Goal: Task Accomplishment & Management: Complete application form

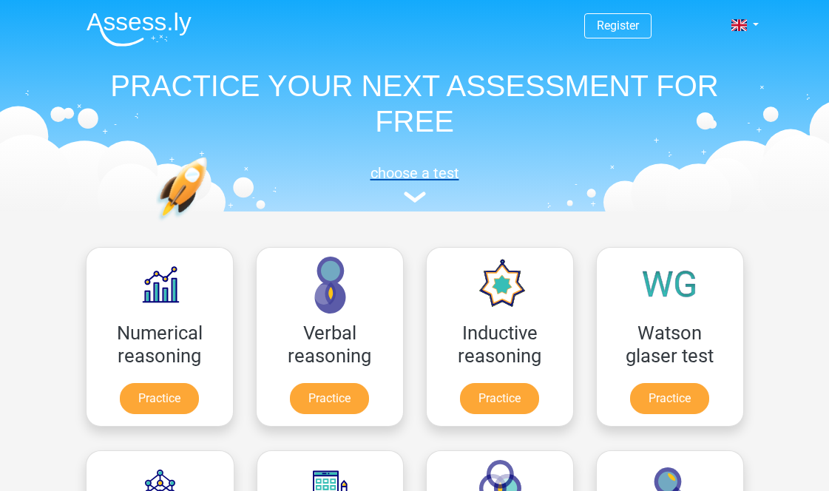
click at [417, 194] on img at bounding box center [415, 196] width 22 height 11
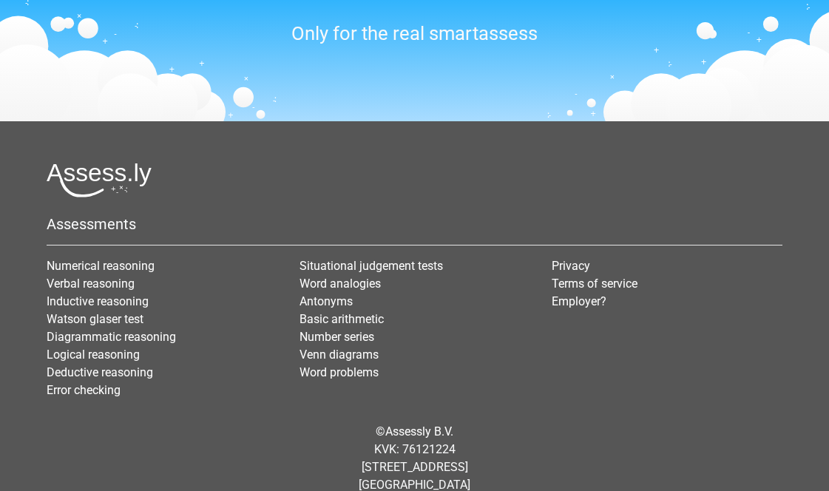
scroll to position [1370, 0]
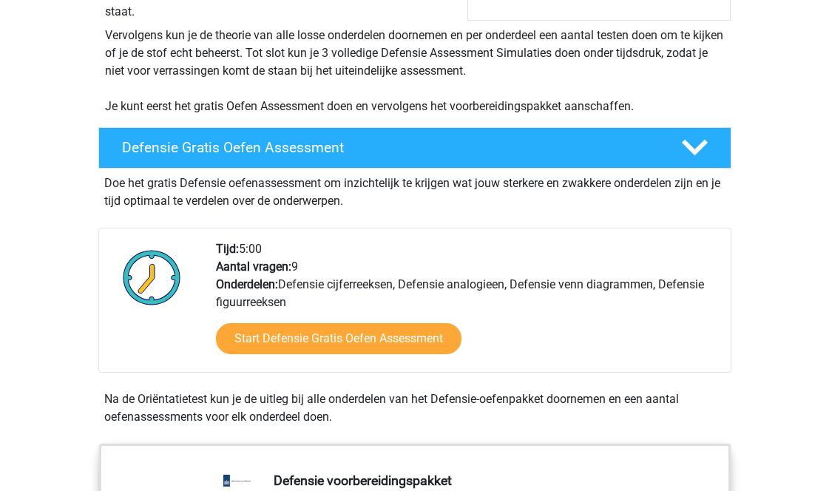
scroll to position [296, 0]
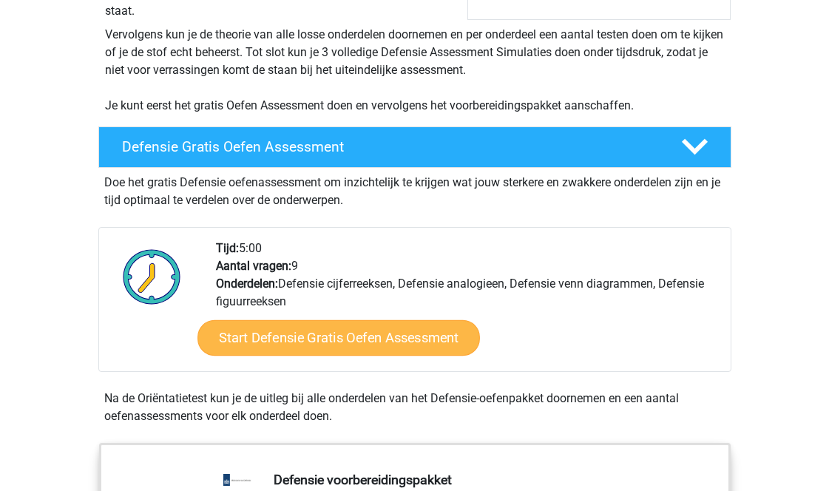
click at [386, 333] on link "Start Defensie Gratis Oefen Assessment" at bounding box center [338, 337] width 282 height 35
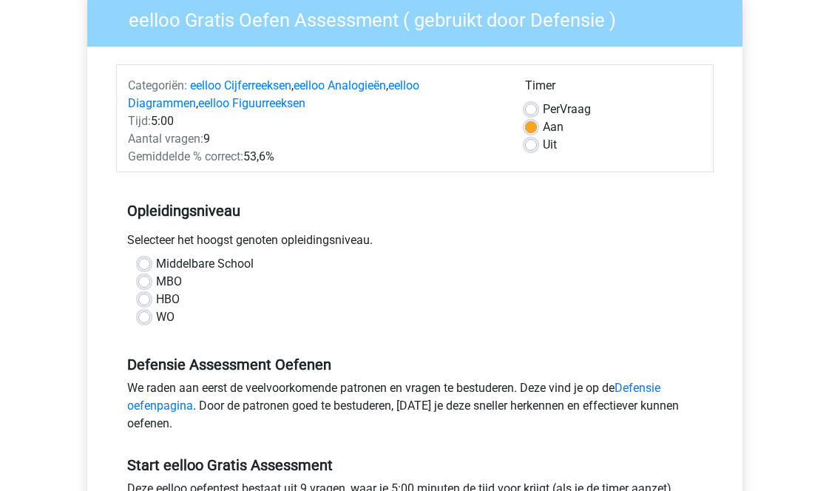
scroll to position [134, 0]
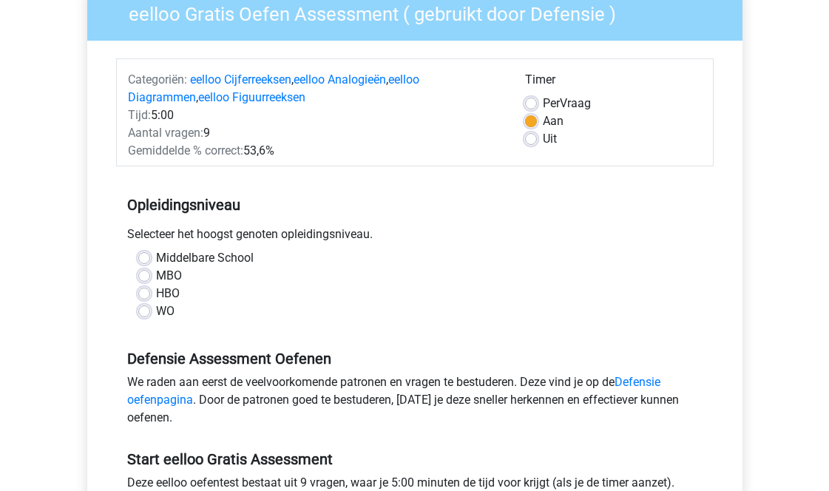
click at [150, 288] on div "HBO" at bounding box center [414, 294] width 553 height 18
click at [156, 294] on label "HBO" at bounding box center [168, 294] width 24 height 18
click at [144, 294] on input "HBO" at bounding box center [144, 292] width 12 height 15
radio input "true"
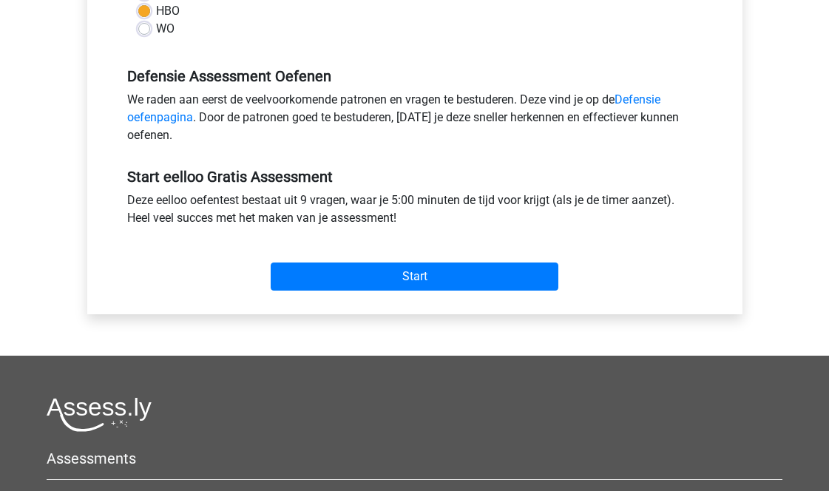
scroll to position [404, 0]
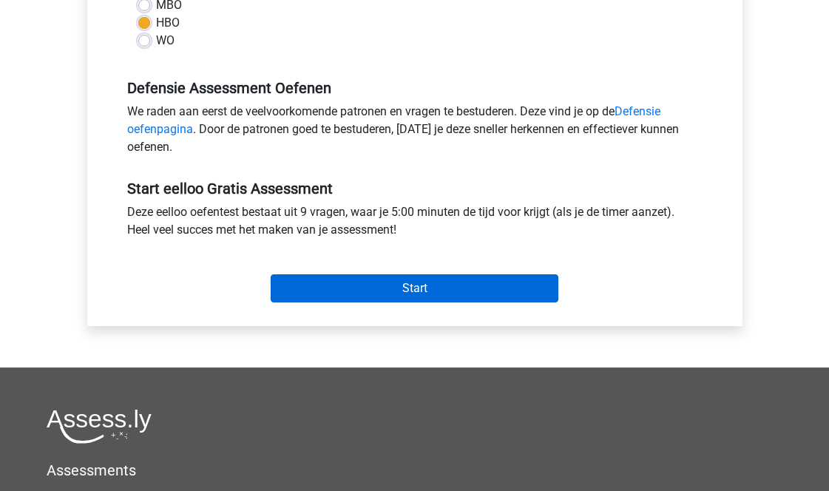
click at [306, 296] on input "Start" at bounding box center [415, 288] width 288 height 28
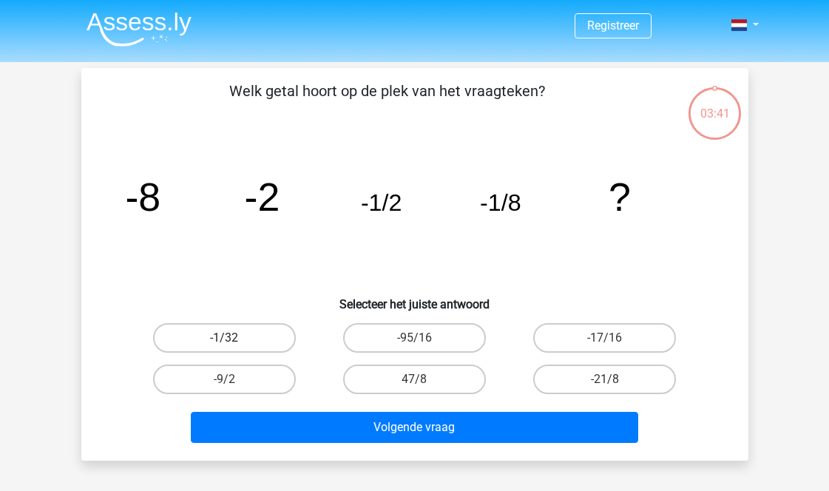
click at [263, 345] on label "-1/32" at bounding box center [224, 338] width 143 height 30
click at [234, 345] on input "-1/32" at bounding box center [229, 343] width 10 height 10
radio input "true"
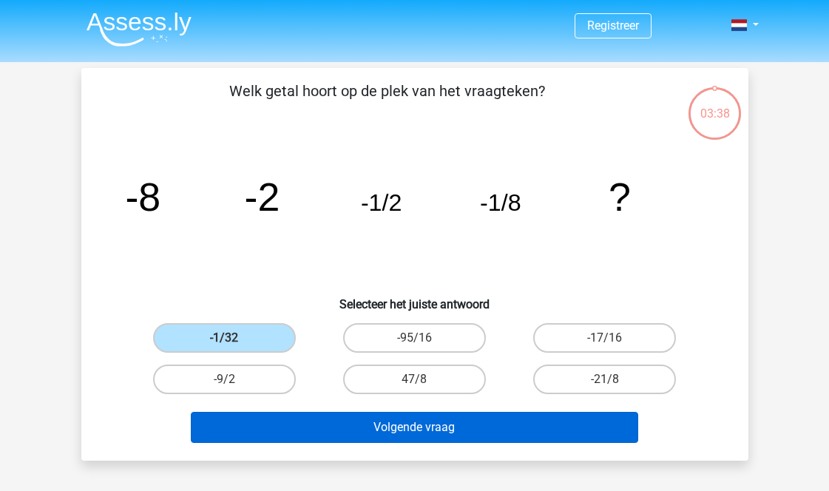
click at [463, 432] on button "Volgende vraag" at bounding box center [414, 427] width 447 height 31
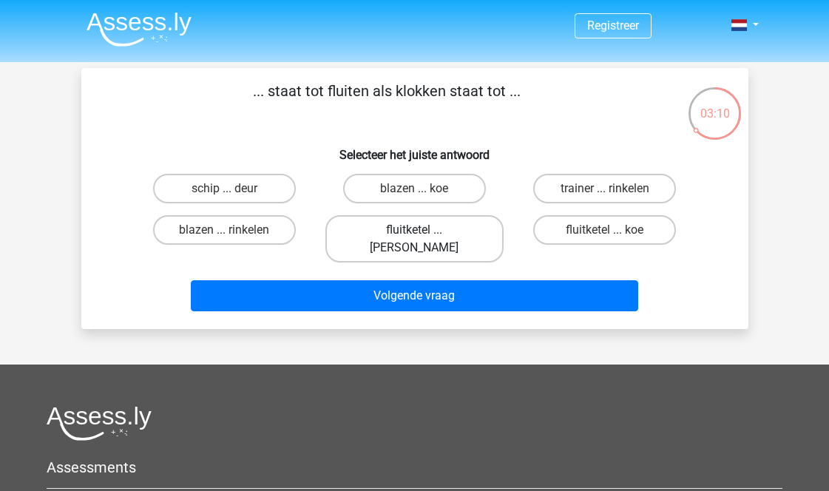
click at [462, 237] on label "fluitketel ... luiden" at bounding box center [414, 238] width 178 height 47
click at [424, 237] on input "fluitketel ... luiden" at bounding box center [419, 235] width 10 height 10
radio input "true"
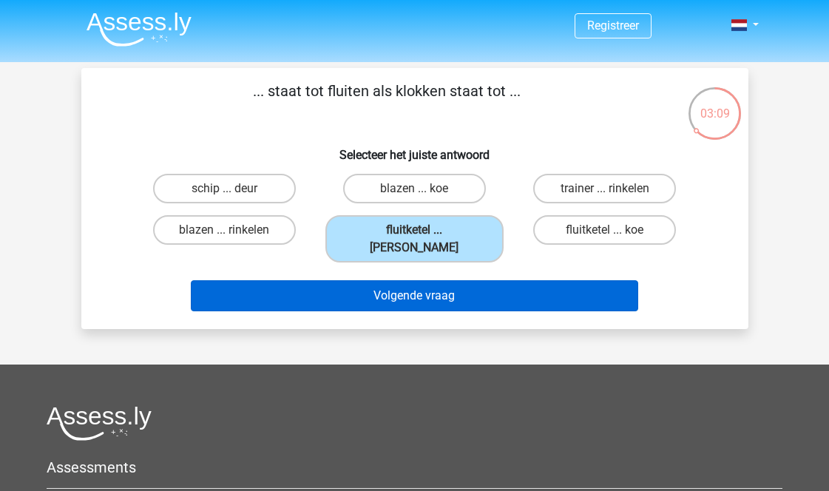
click at [468, 280] on button "Volgende vraag" at bounding box center [414, 295] width 447 height 31
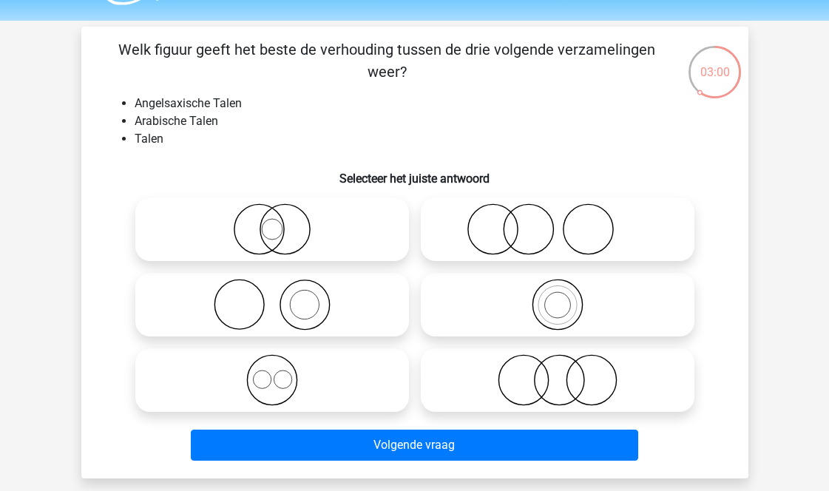
scroll to position [41, 0]
click at [339, 358] on icon at bounding box center [272, 380] width 262 height 52
click at [282, 363] on input "radio" at bounding box center [277, 368] width 10 height 10
radio input "true"
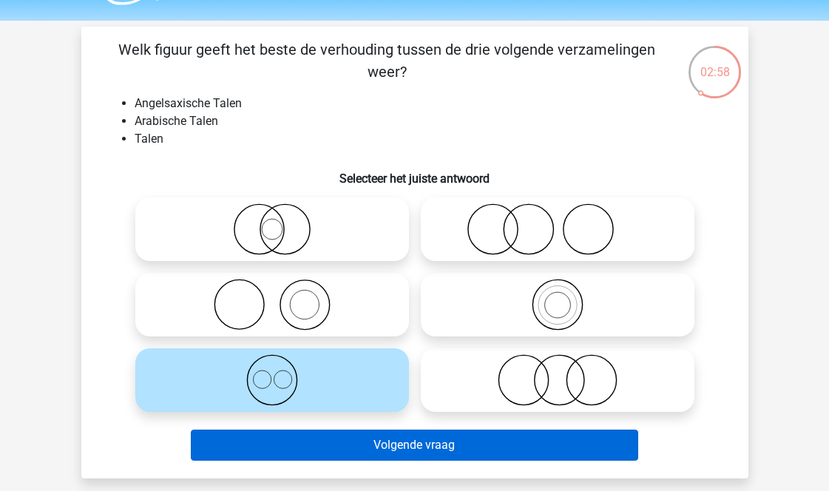
click at [429, 448] on button "Volgende vraag" at bounding box center [414, 445] width 447 height 31
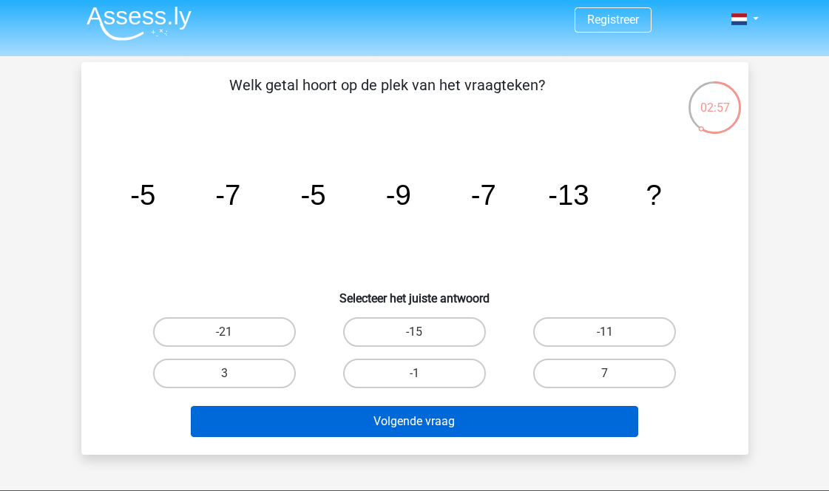
scroll to position [0, 0]
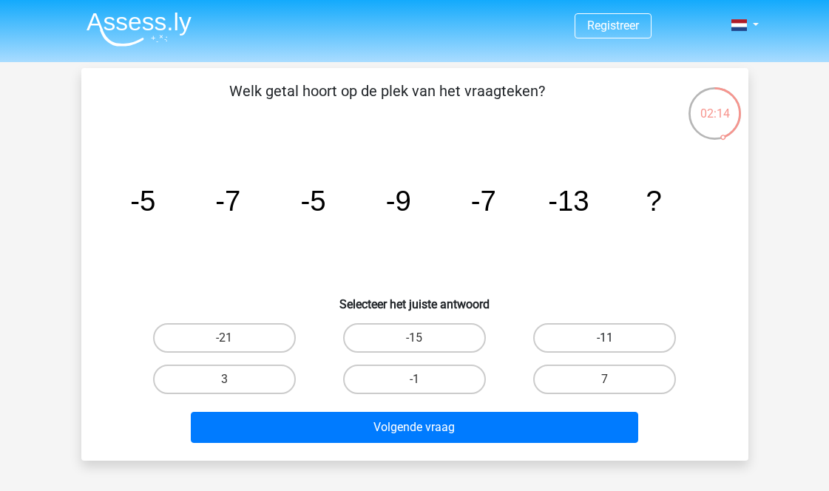
click at [603, 328] on label "-11" at bounding box center [604, 338] width 143 height 30
click at [605, 338] on input "-11" at bounding box center [610, 343] width 10 height 10
radio input "true"
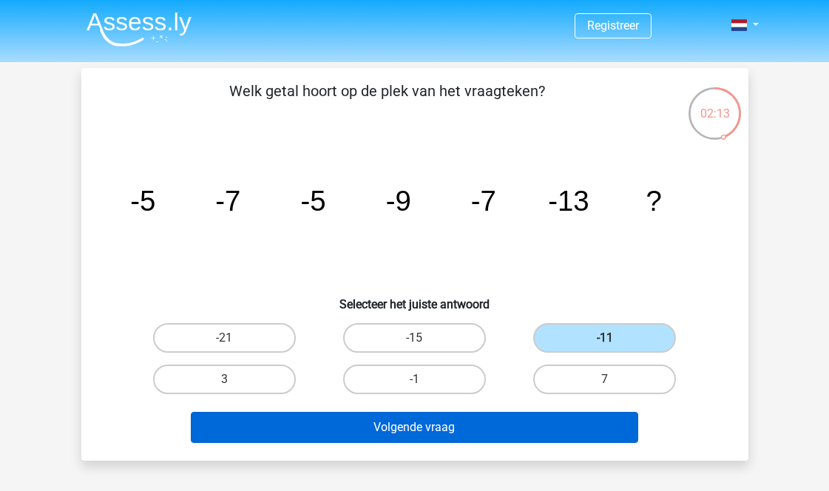
click at [538, 427] on button "Volgende vraag" at bounding box center [414, 427] width 447 height 31
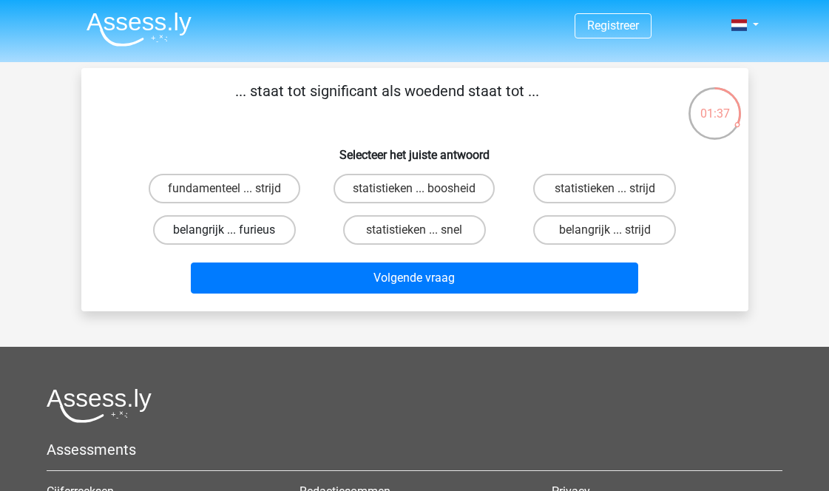
click at [242, 234] on label "belangrijk ... furieus" at bounding box center [224, 230] width 143 height 30
click at [234, 234] on input "belangrijk ... furieus" at bounding box center [229, 235] width 10 height 10
radio input "true"
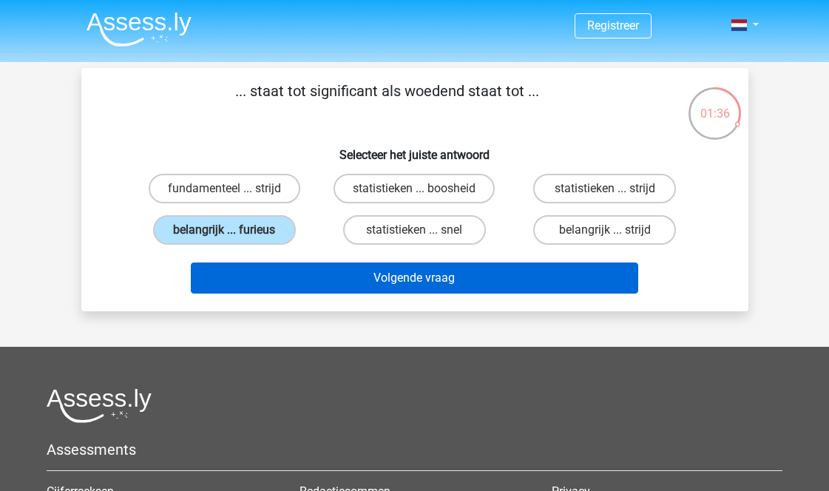
click at [328, 282] on button "Volgende vraag" at bounding box center [414, 277] width 447 height 31
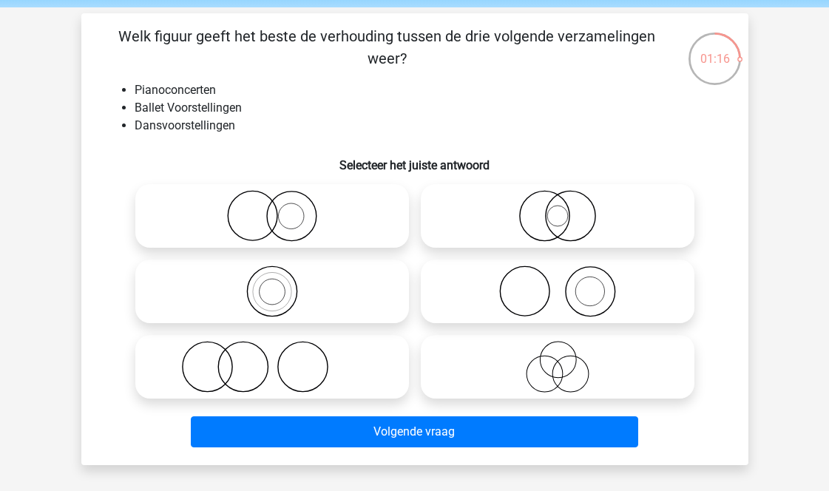
scroll to position [63, 0]
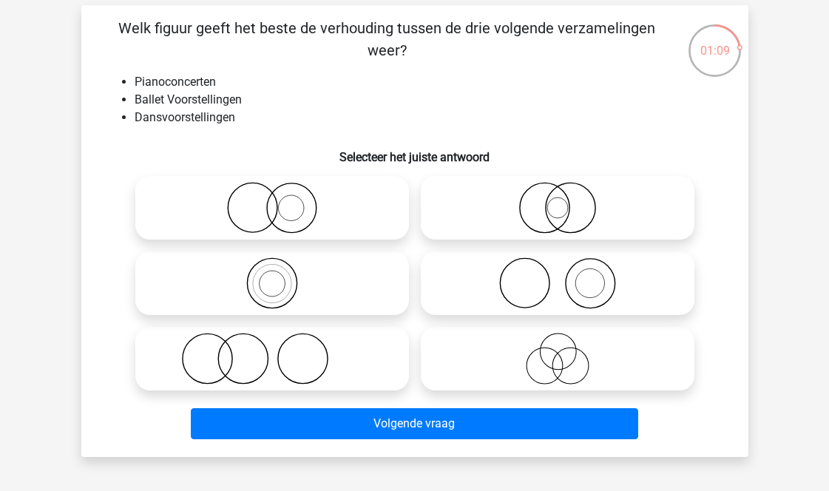
click at [486, 293] on icon at bounding box center [558, 283] width 262 height 52
click at [557, 276] on input "radio" at bounding box center [562, 271] width 10 height 10
radio input "true"
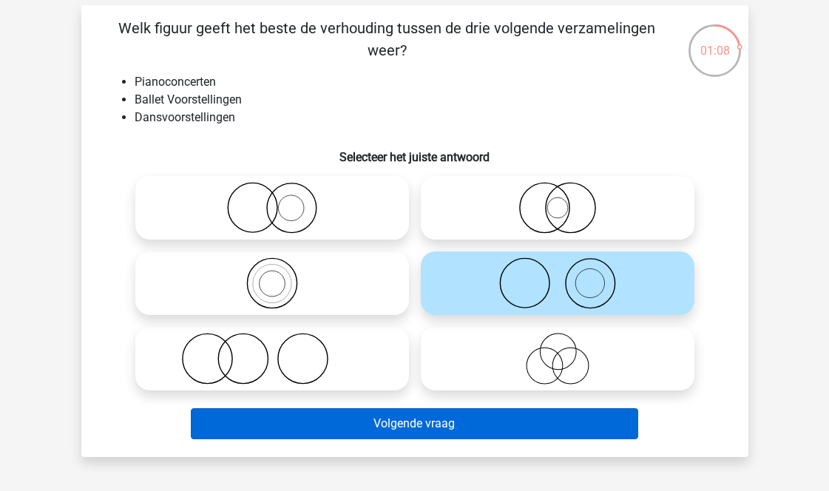
click at [532, 413] on button "Volgende vraag" at bounding box center [414, 423] width 447 height 31
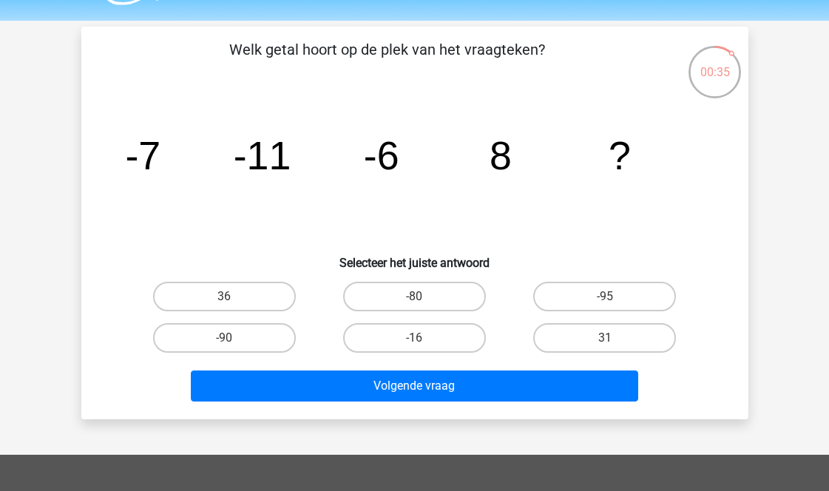
scroll to position [40, 0]
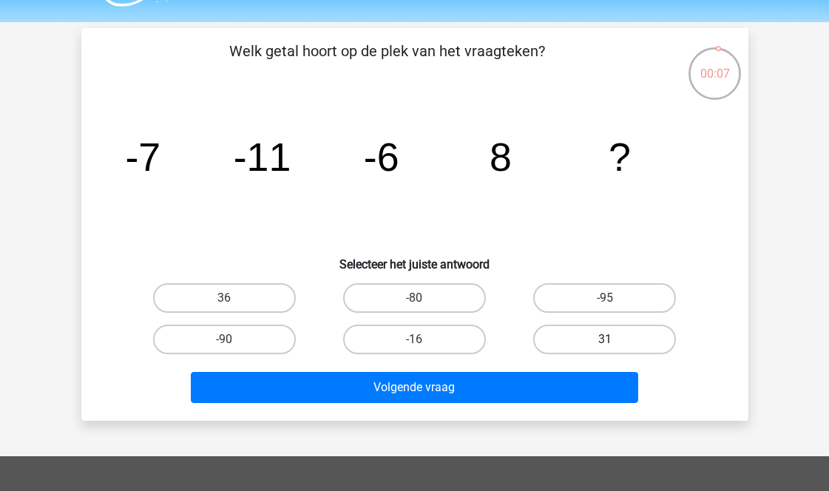
click at [554, 328] on label "31" at bounding box center [604, 340] width 143 height 30
click at [605, 339] on input "31" at bounding box center [610, 344] width 10 height 10
radio input "true"
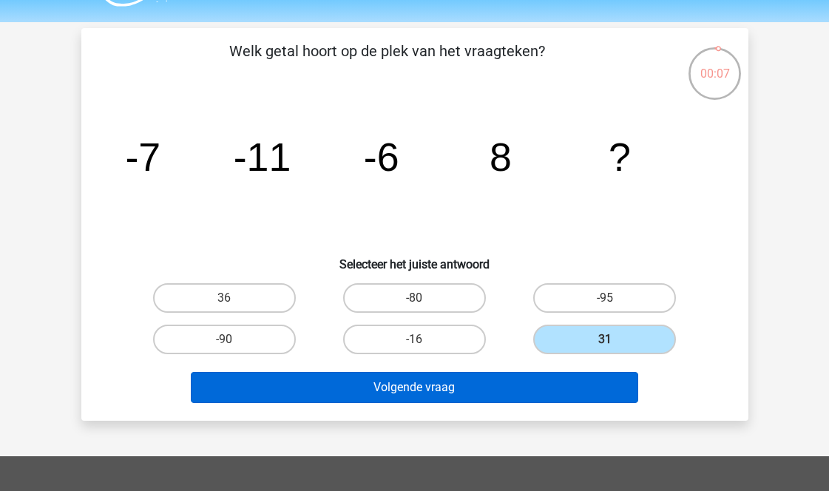
click at [556, 381] on button "Volgende vraag" at bounding box center [414, 387] width 447 height 31
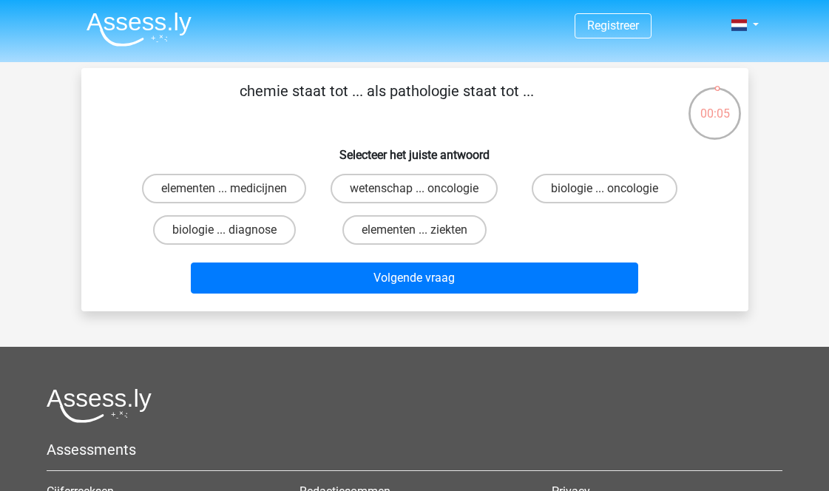
scroll to position [0, 0]
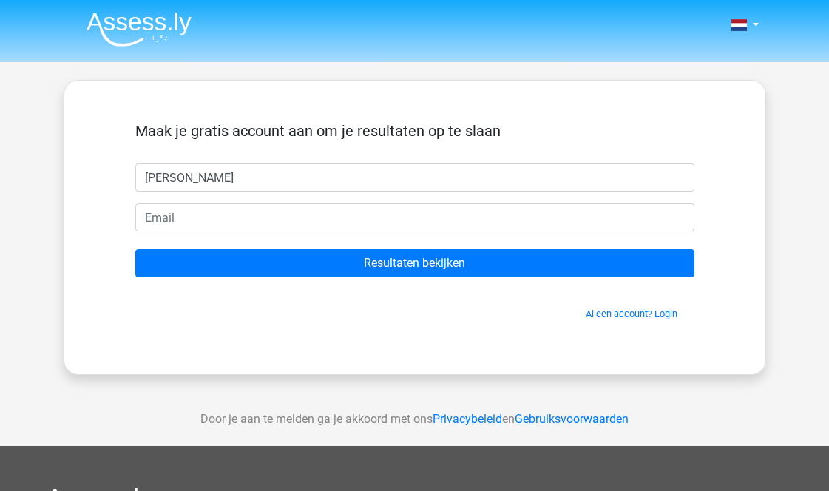
type input "jenkin"
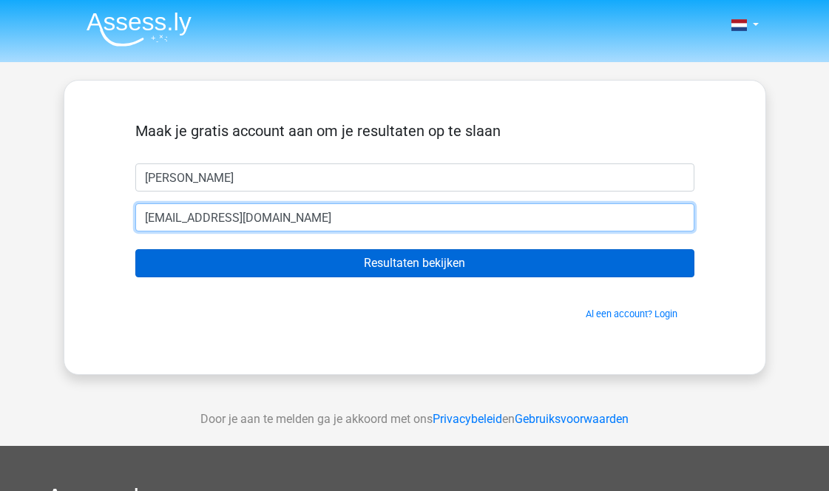
type input "jenkinjames06@gmail.com"
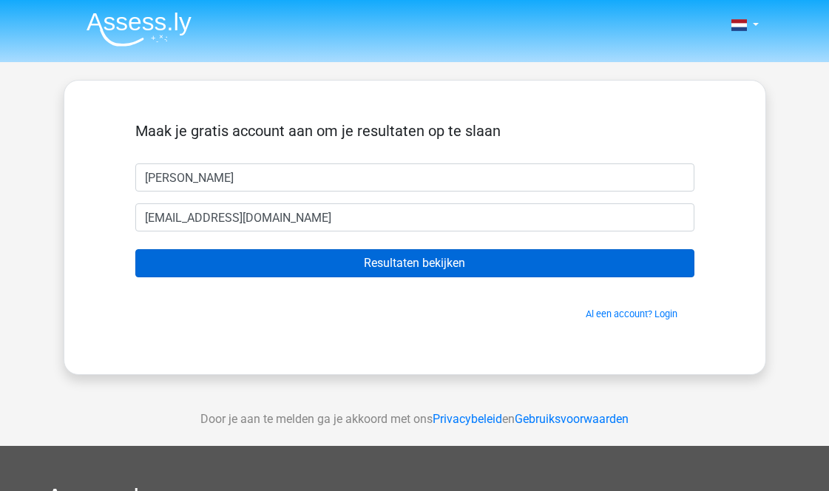
click at [395, 276] on input "Resultaten bekijken" at bounding box center [414, 263] width 559 height 28
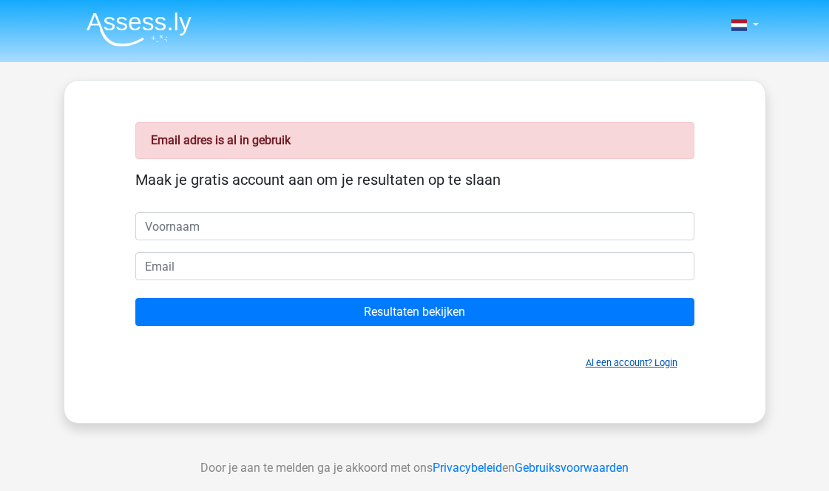
click at [658, 364] on link "Al een account? Login" at bounding box center [632, 362] width 92 height 11
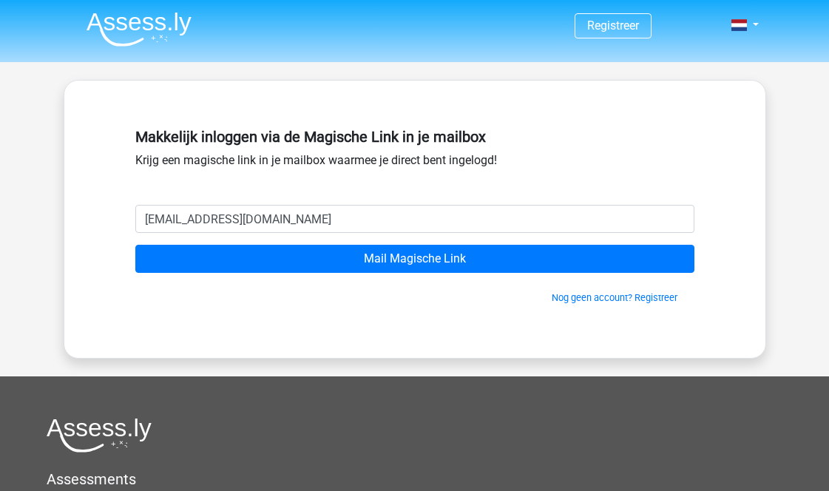
type input "[EMAIL_ADDRESS][DOMAIN_NAME]"
click at [414, 259] on input "Mail Magische Link" at bounding box center [414, 259] width 559 height 28
